Goal: Ask a question

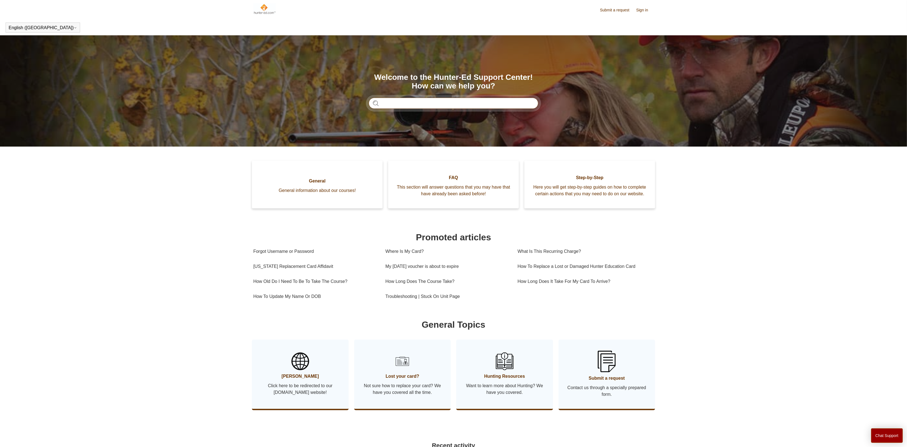
click at [432, 101] on input "Search" at bounding box center [454, 103] width 170 height 11
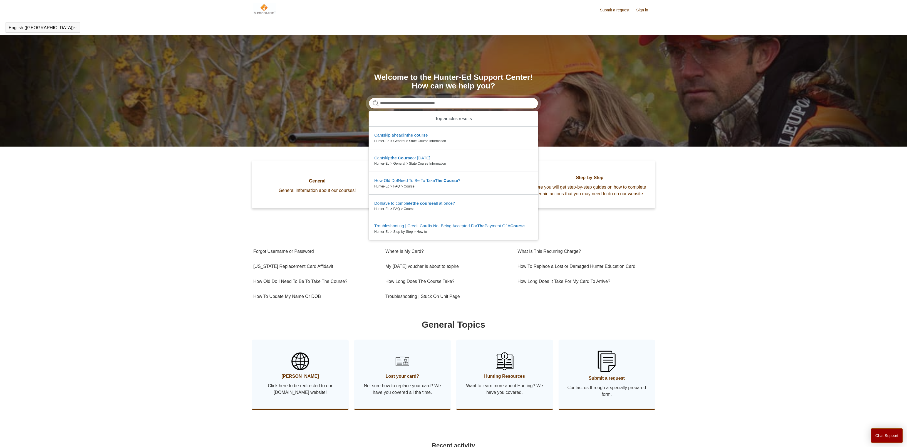
type input "**********"
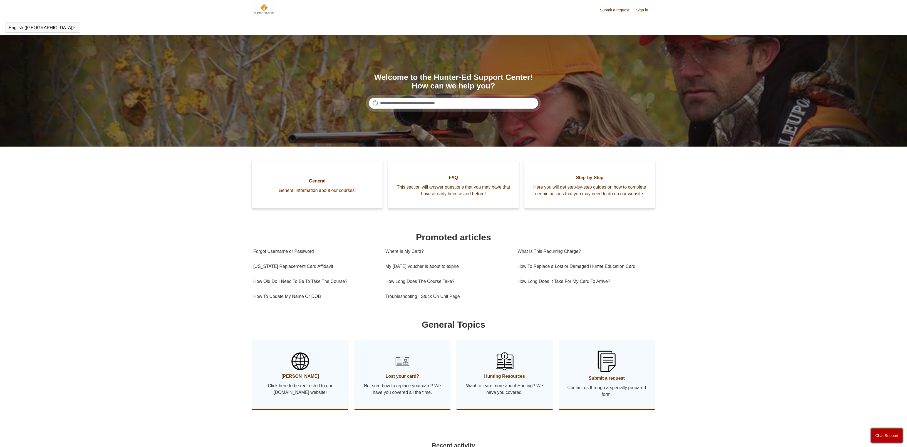
click at [891, 442] on button "Chat Support" at bounding box center [888, 435] width 32 height 14
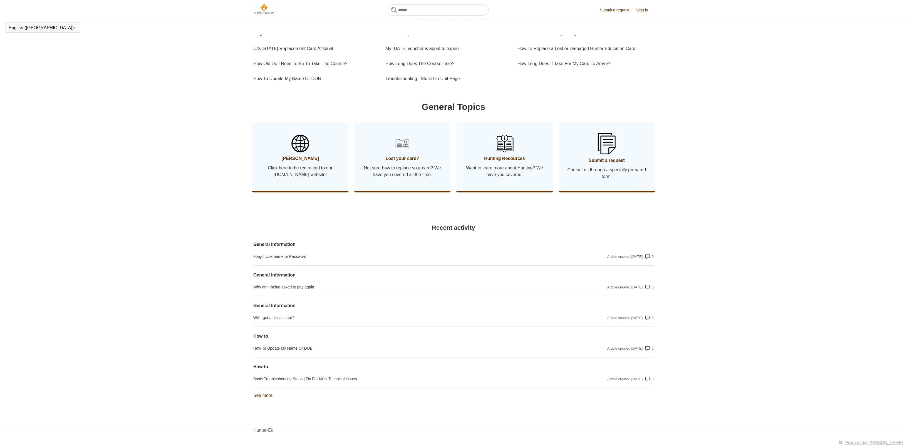
scroll to position [208, 0]
click at [300, 285] on link "Why am I being asked to pay again" at bounding box center [393, 287] width 280 height 6
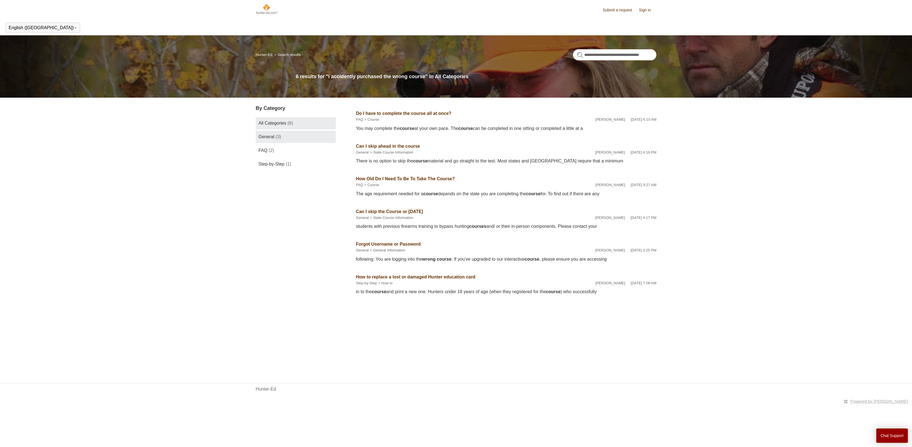
click at [277, 137] on link "General (3)" at bounding box center [296, 137] width 80 height 12
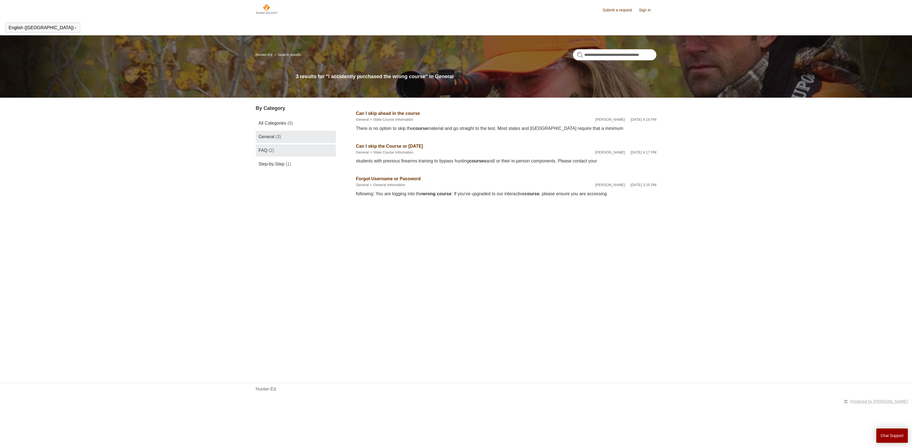
click at [274, 147] on link "FAQ (2)" at bounding box center [296, 150] width 80 height 12
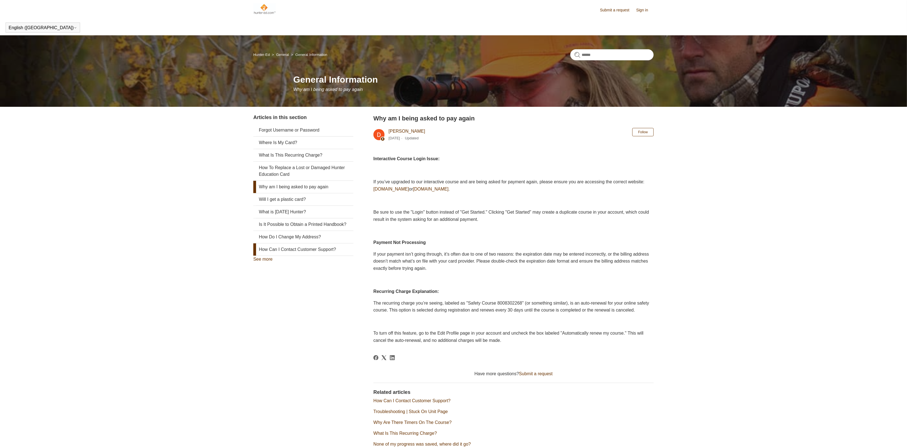
click at [315, 256] on link "How Can I Contact Customer Support?" at bounding box center [303, 249] width 100 height 12
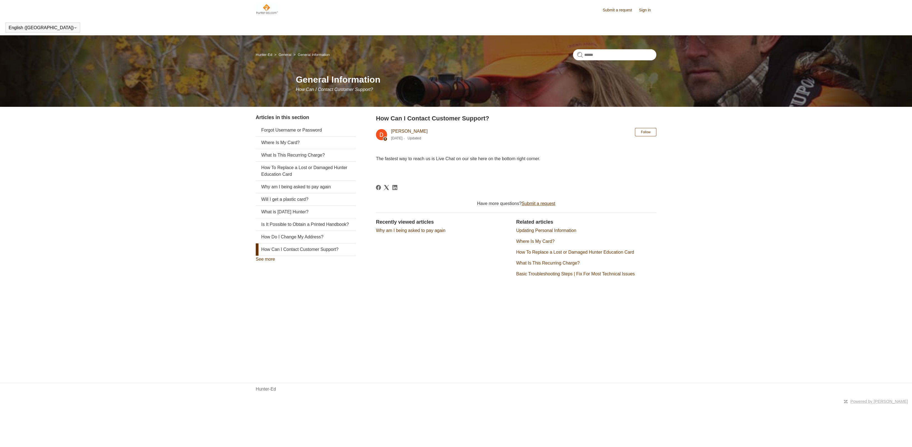
click at [552, 202] on link "Submit a request" at bounding box center [539, 203] width 34 height 5
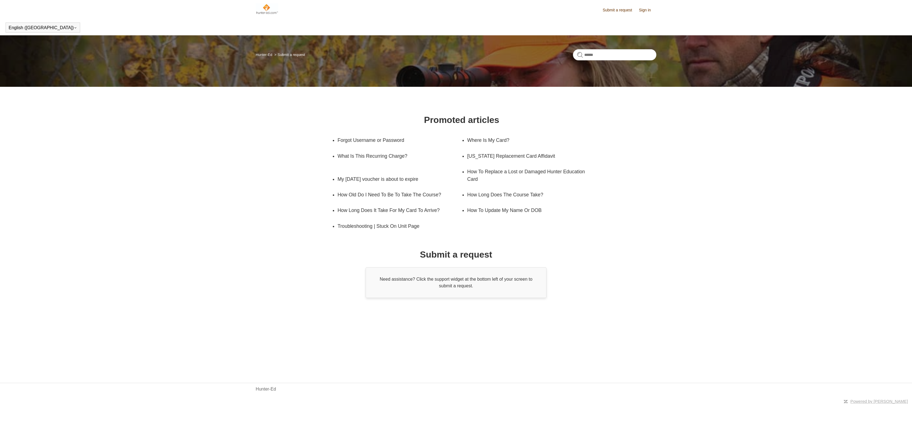
click at [454, 281] on div "Need assistance? Click the support widget at the bottom left of your screen to …" at bounding box center [456, 282] width 181 height 31
click at [459, 286] on div "Need assistance? Click the support widget at the bottom left of your screen to …" at bounding box center [456, 282] width 181 height 31
click at [621, 8] on link "Submit a request" at bounding box center [620, 10] width 35 height 6
click at [623, 8] on link "Submit a request" at bounding box center [620, 10] width 35 height 6
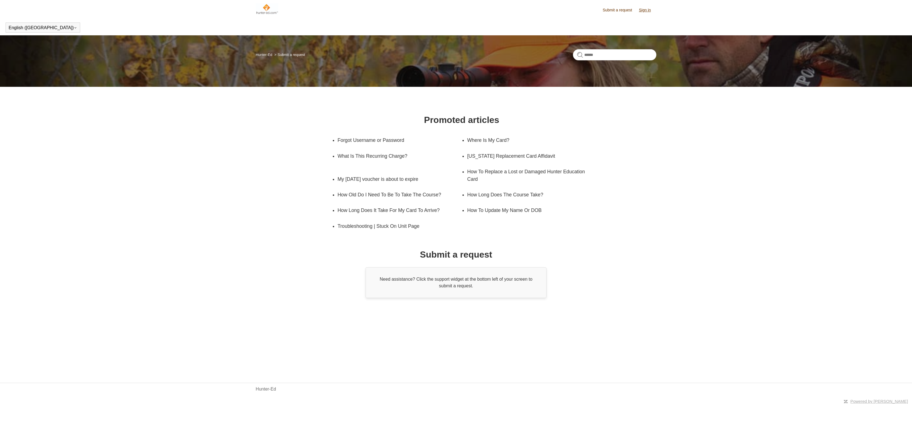
click at [643, 10] on link "Sign in" at bounding box center [648, 10] width 18 height 6
click at [265, 13] on img at bounding box center [267, 8] width 23 height 11
